Goal: Information Seeking & Learning: Learn about a topic

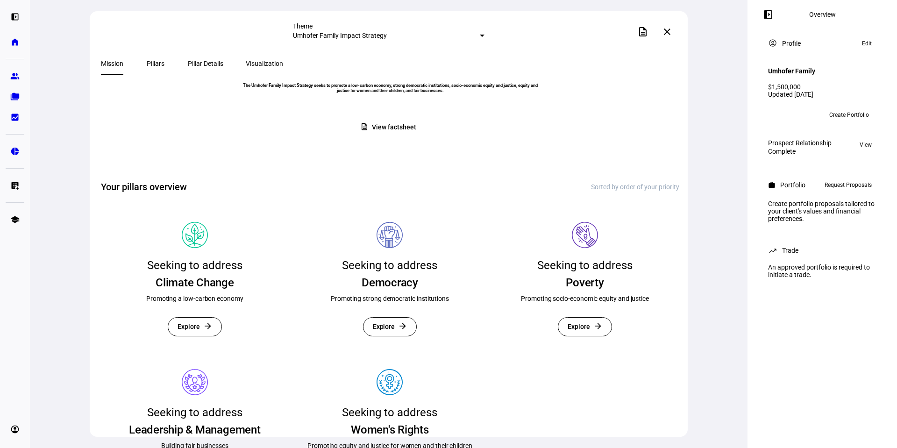
scroll to position [93, 0]
click at [194, 335] on span "Explore" at bounding box center [189, 326] width 22 height 18
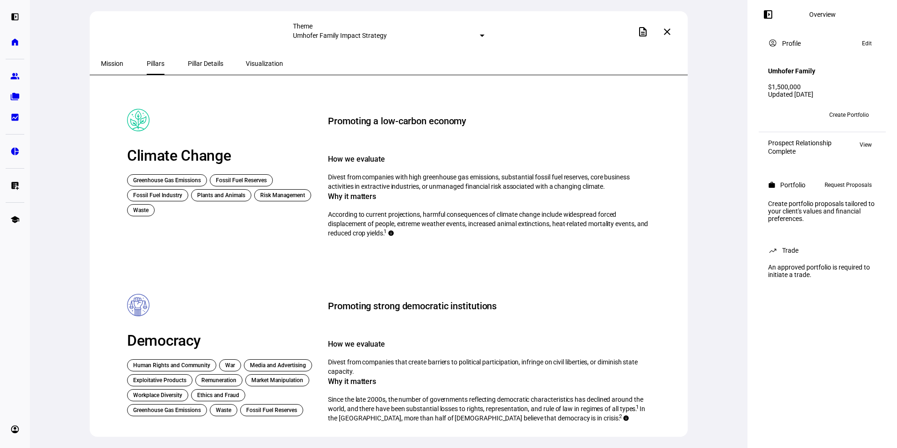
click at [111, 60] on span "Mission" at bounding box center [112, 63] width 22 height 7
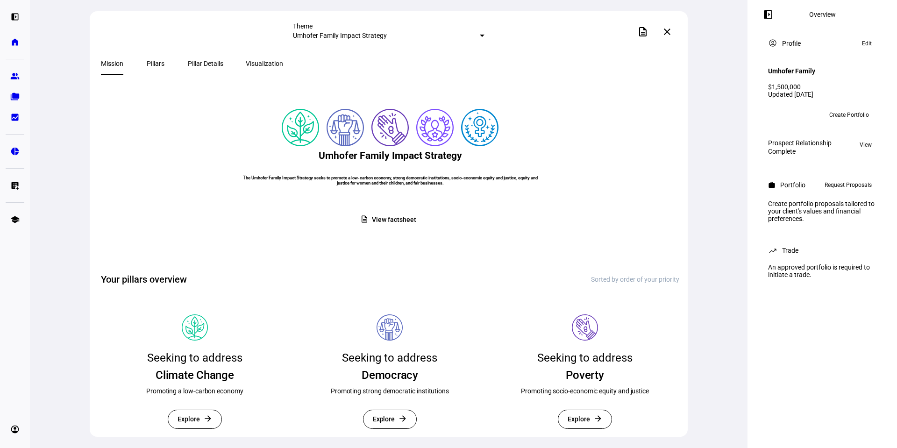
click at [389, 229] on span "View factsheet" at bounding box center [394, 220] width 44 height 18
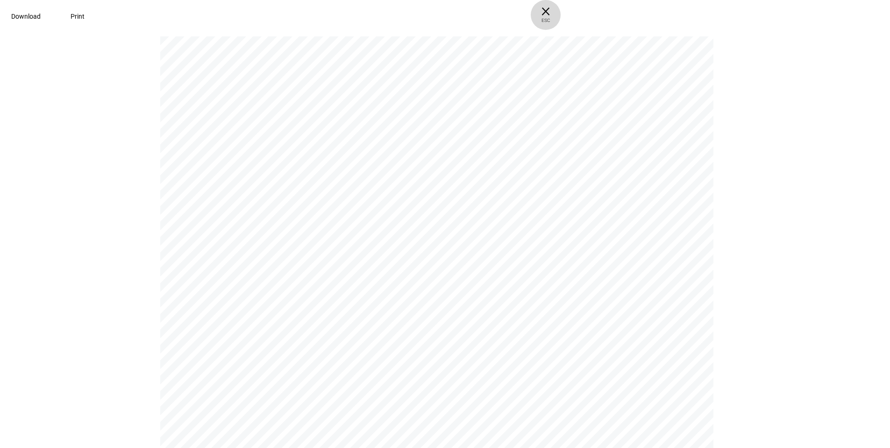
click at [561, 12] on span "× ESC" at bounding box center [546, 15] width 30 height 30
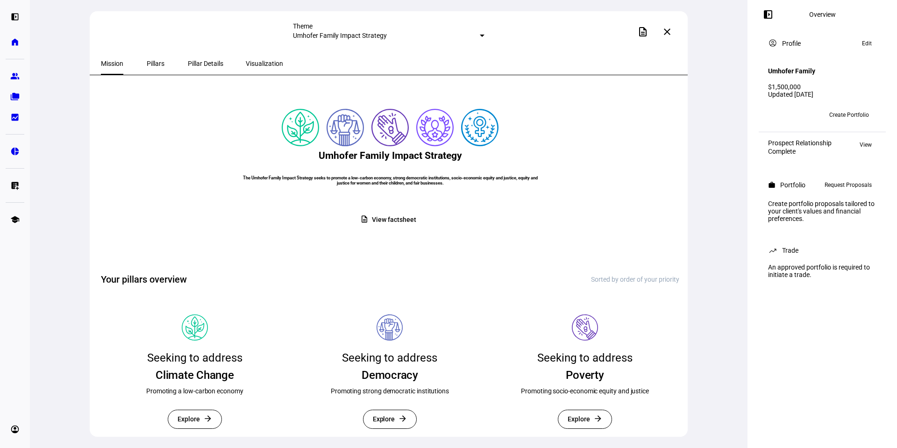
click at [147, 61] on span "Pillars" at bounding box center [156, 63] width 18 height 7
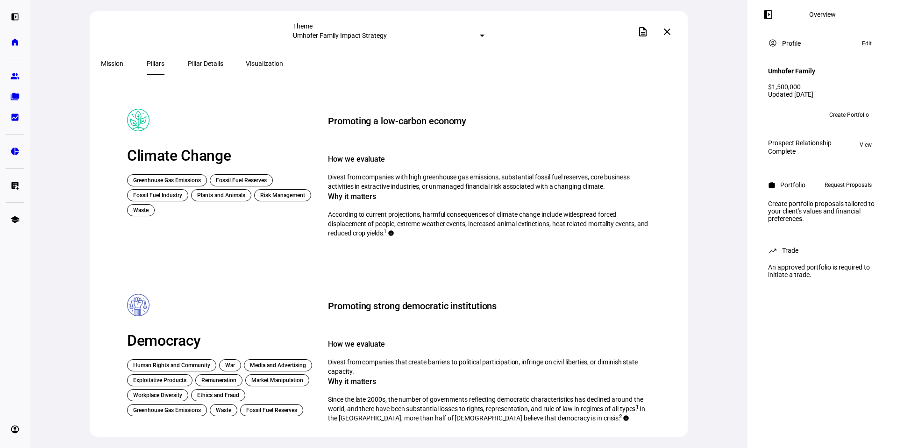
click at [188, 61] on span "Pillar Details" at bounding box center [206, 63] width 36 height 7
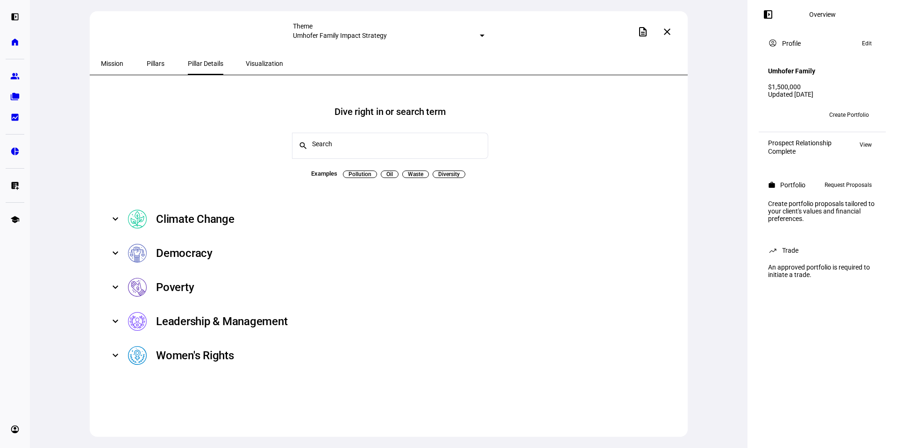
click at [209, 214] on div "Climate Change" at bounding box center [195, 219] width 79 height 15
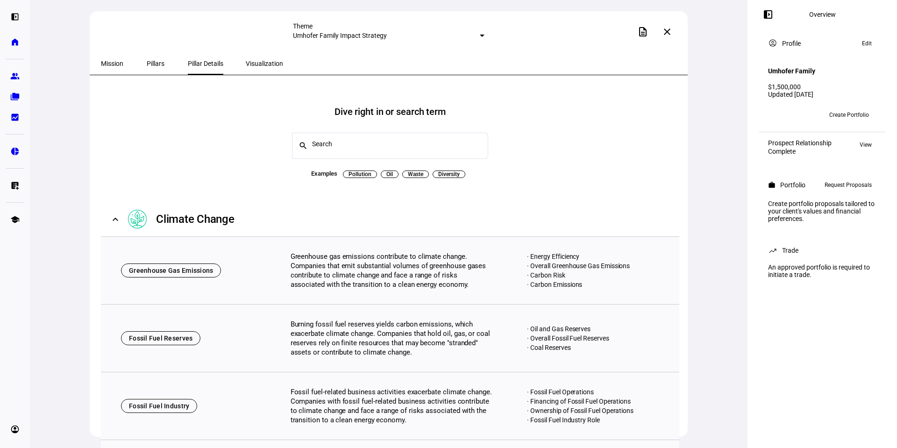
click at [362, 171] on span "Pollution" at bounding box center [360, 174] width 23 height 7
type input "Pollution"
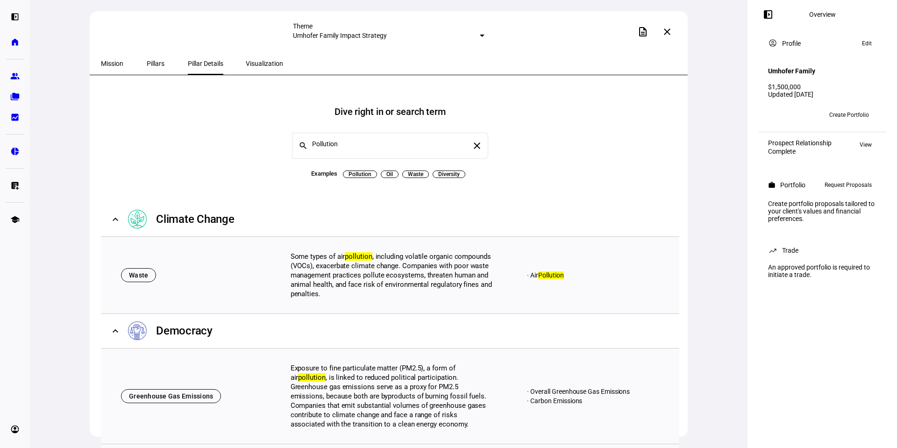
click at [246, 61] on span "Visualization" at bounding box center [264, 63] width 37 height 7
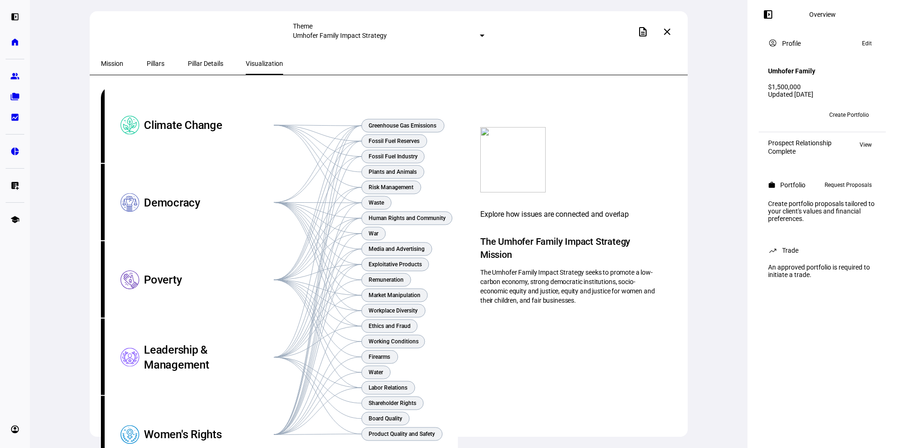
click at [148, 63] on span "Pillars" at bounding box center [156, 63] width 18 height 7
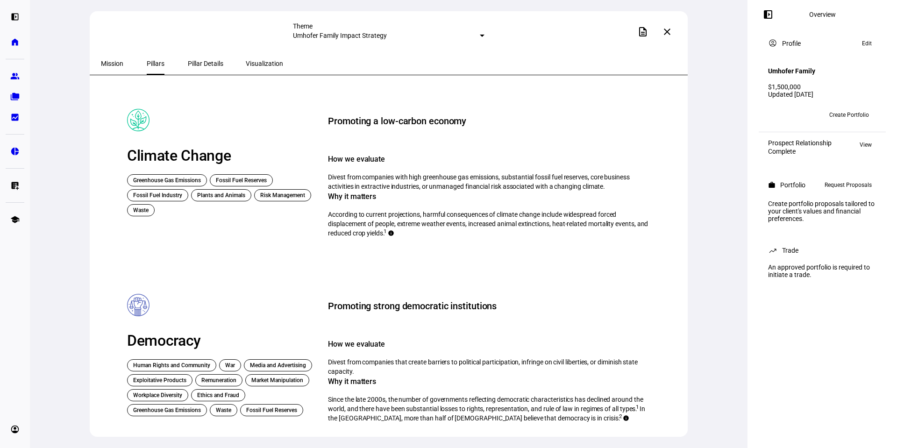
click at [113, 58] on span "Mission" at bounding box center [112, 63] width 22 height 22
